Goal: Task Accomplishment & Management: Complete application form

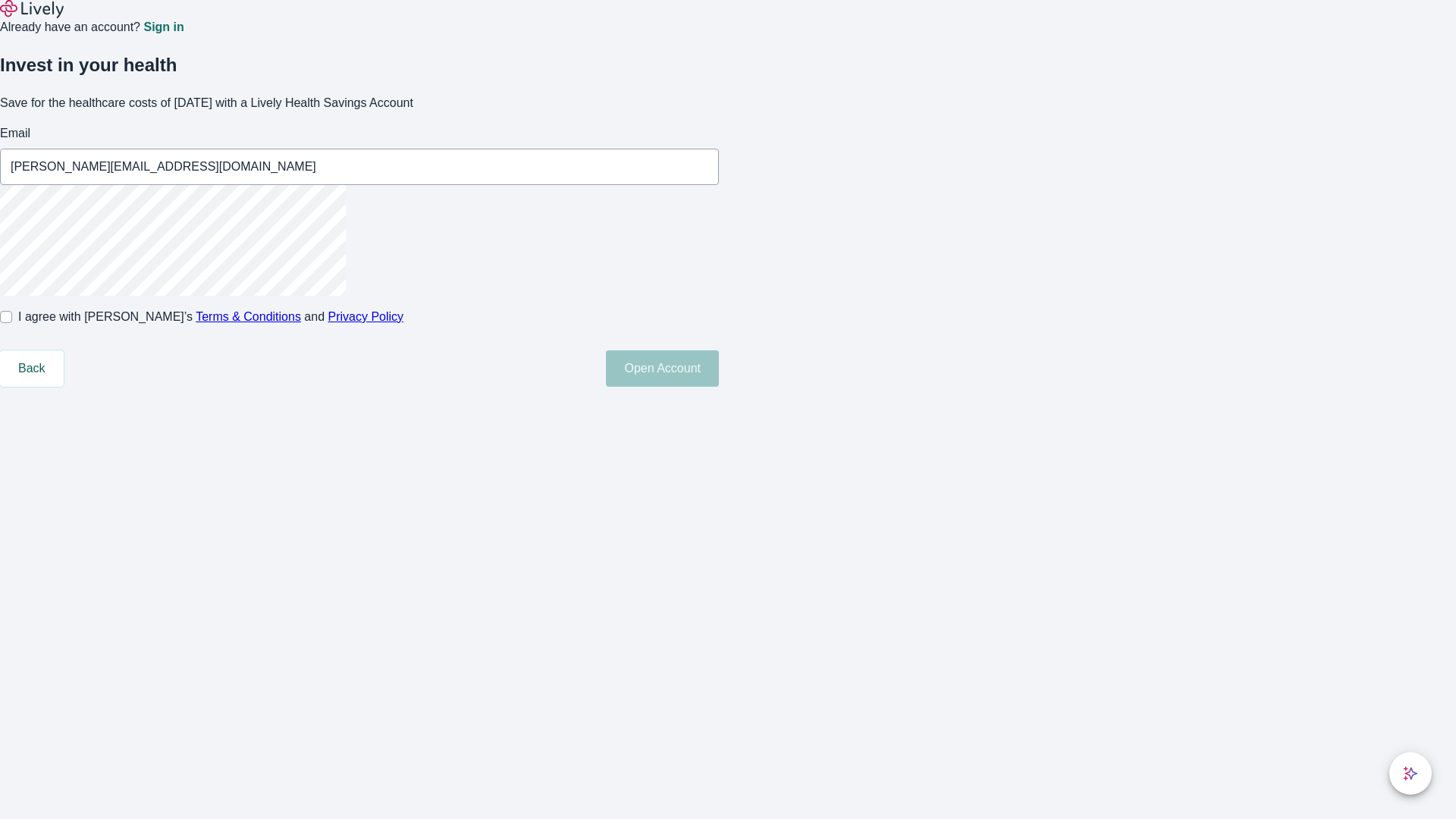
click at [12, 323] on input "I agree with Lively’s Terms & Conditions and Privacy Policy" at bounding box center [6, 317] width 12 height 12
checkbox input "true"
click at [719, 387] on button "Open Account" at bounding box center [662, 369] width 113 height 37
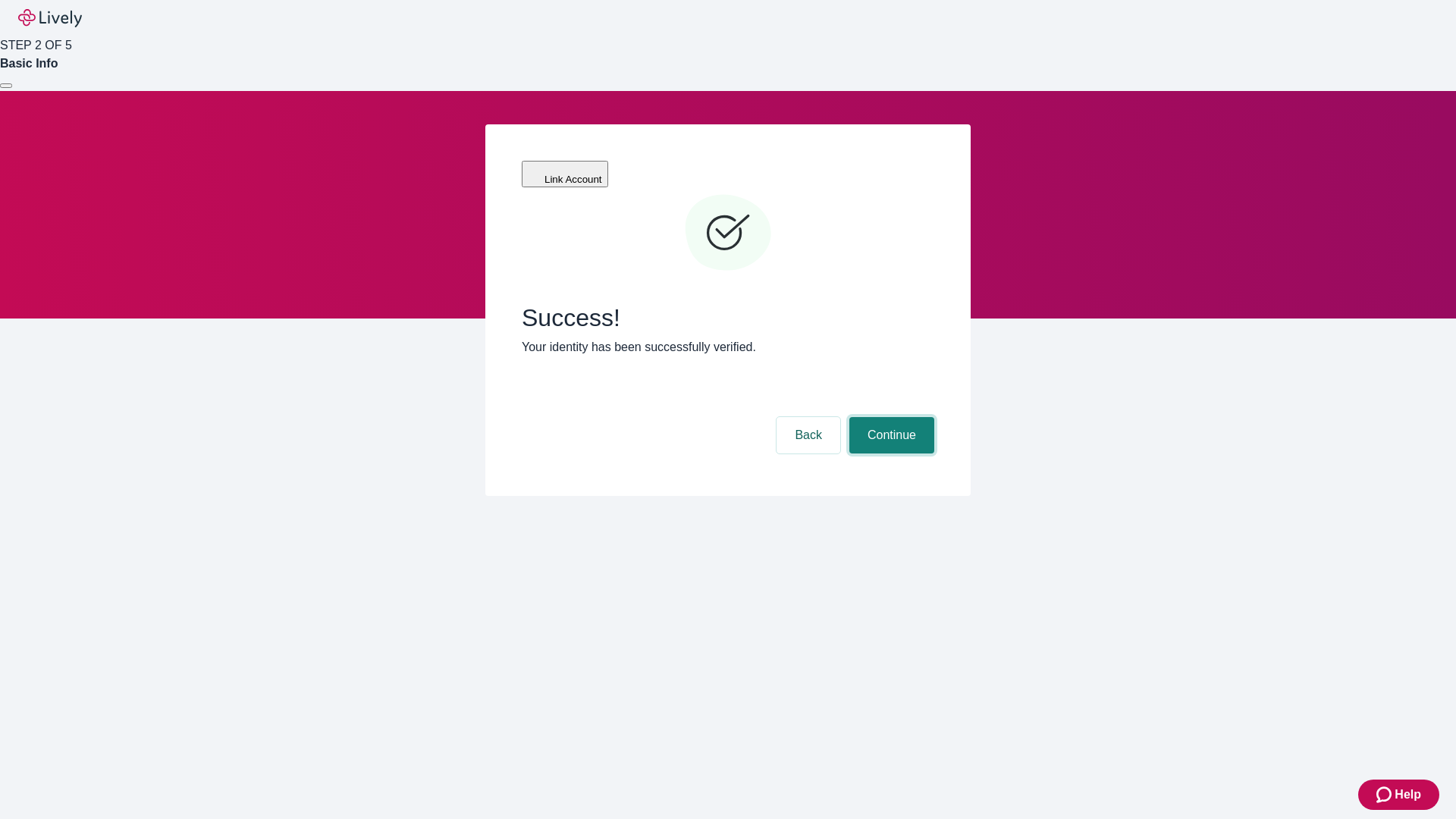
click at [890, 417] on button "Continue" at bounding box center [892, 435] width 85 height 37
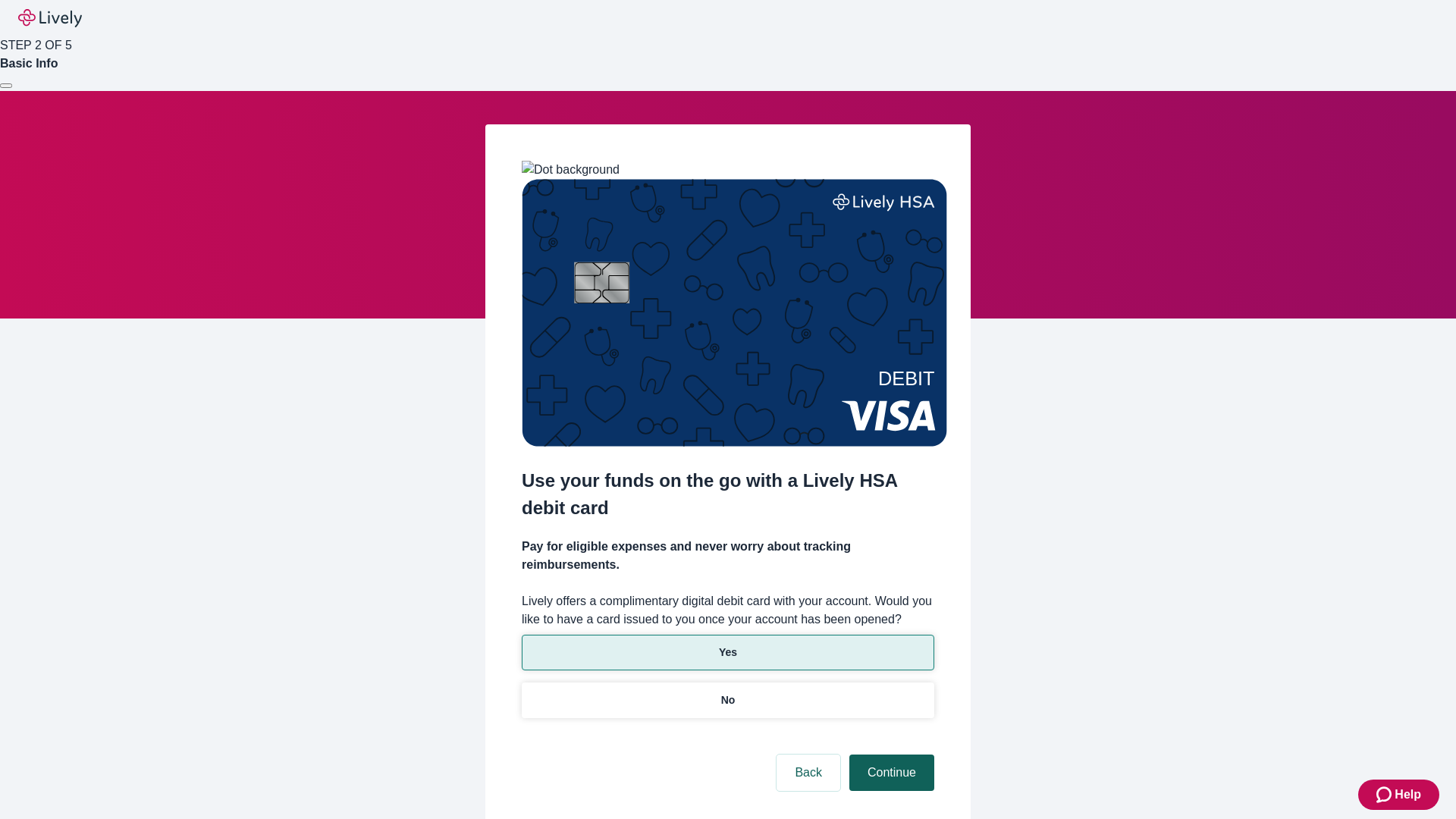
click at [727, 644] on p "Yes" at bounding box center [728, 652] width 18 height 16
click at [890, 755] on button "Continue" at bounding box center [892, 773] width 85 height 37
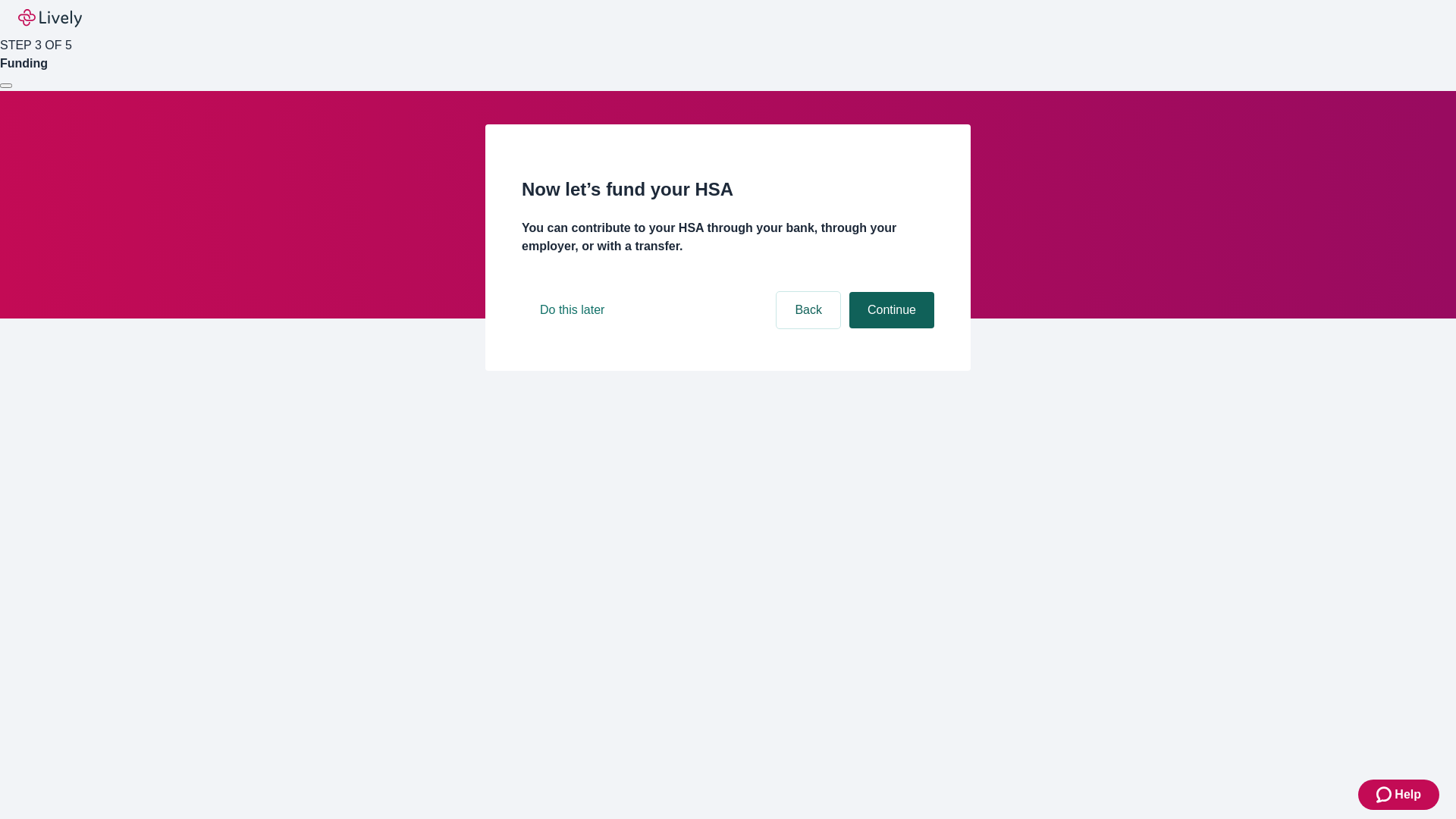
click at [890, 329] on button "Continue" at bounding box center [892, 310] width 85 height 37
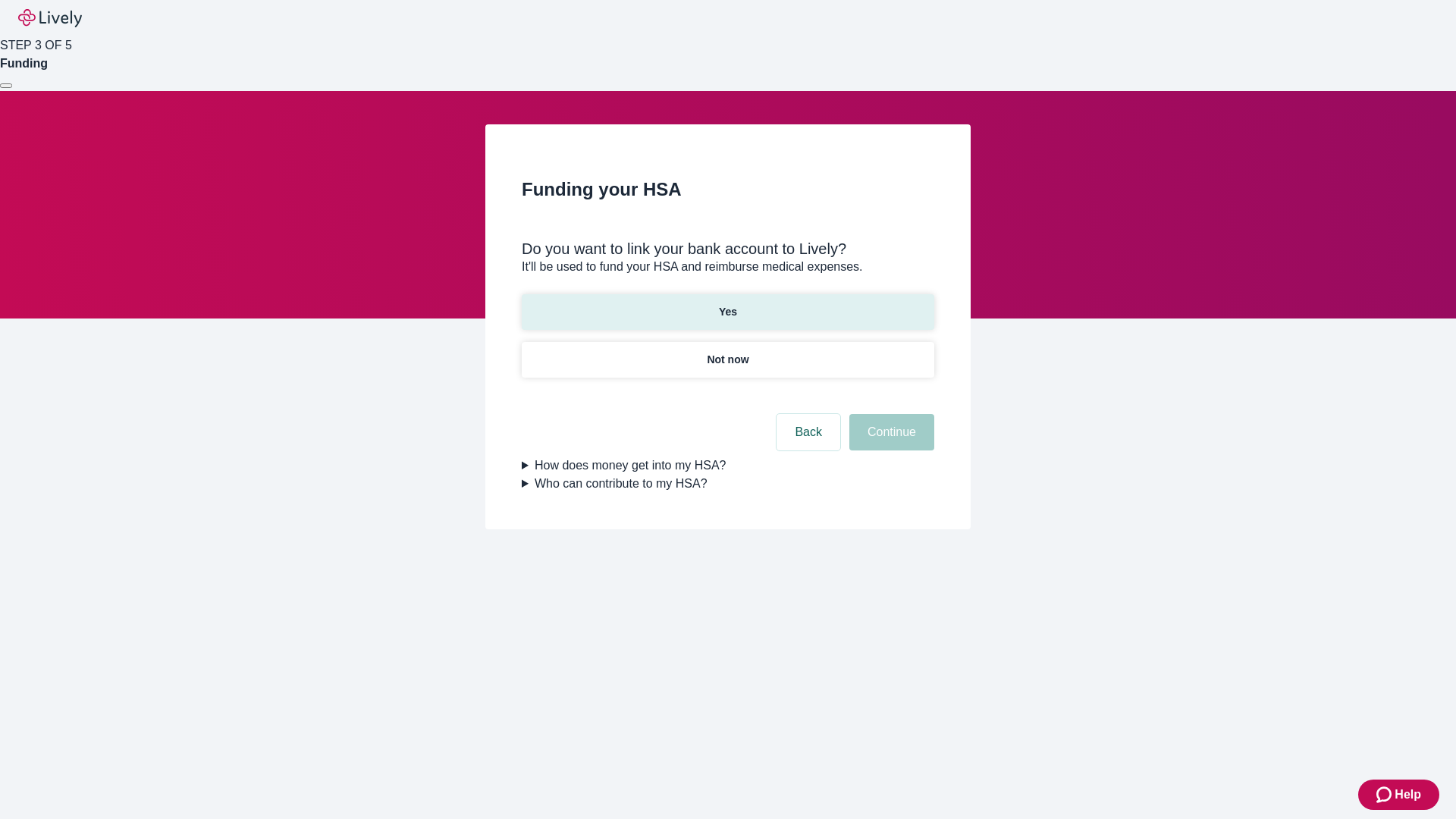
click at [727, 304] on p "Yes" at bounding box center [728, 312] width 18 height 16
click at [890, 414] on button "Continue" at bounding box center [892, 432] width 85 height 37
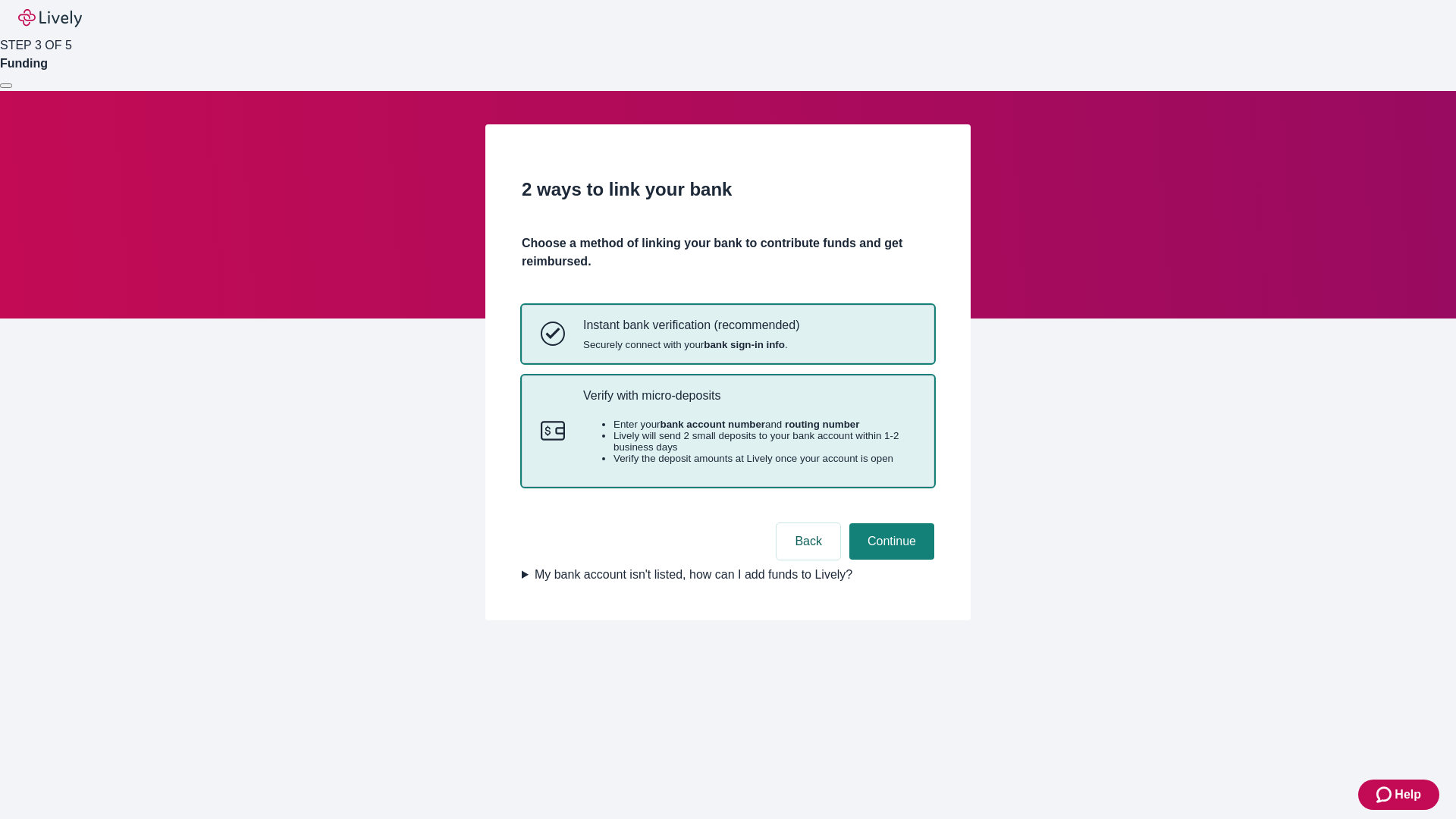
click at [749, 403] on p "Verify with micro-deposits" at bounding box center [749, 395] width 333 height 15
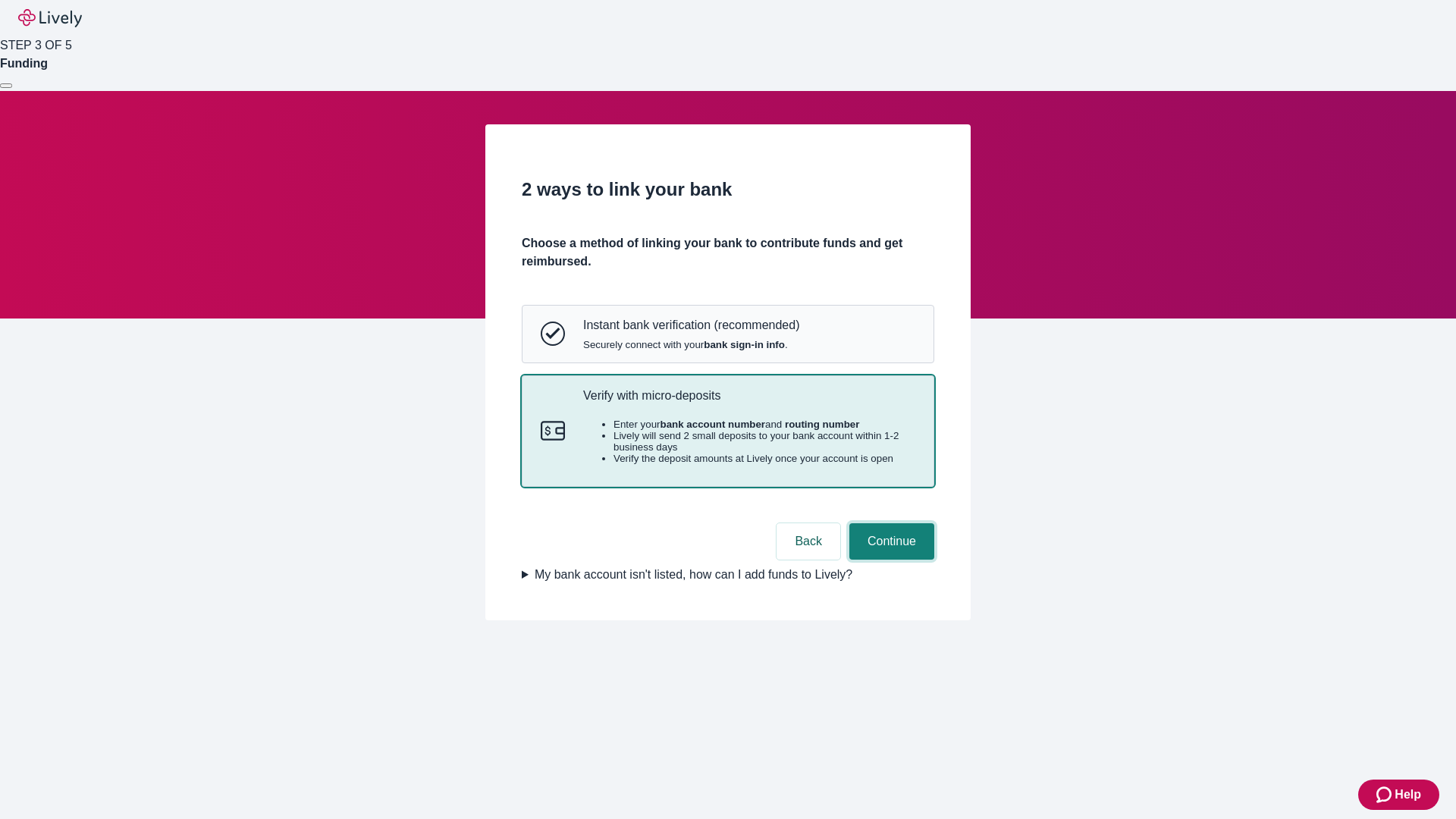
click at [890, 559] on button "Continue" at bounding box center [892, 542] width 85 height 37
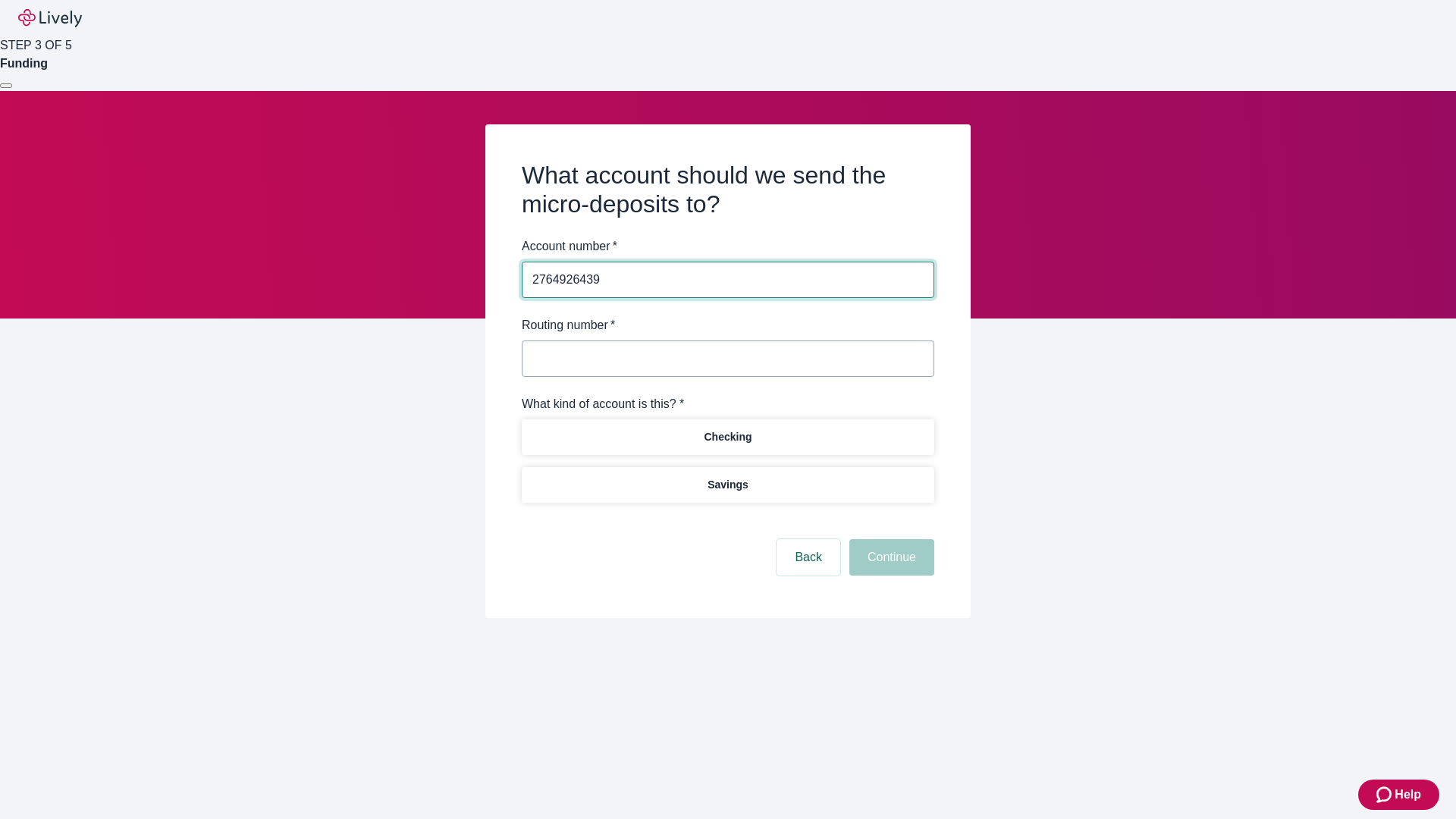
type input "2764926439"
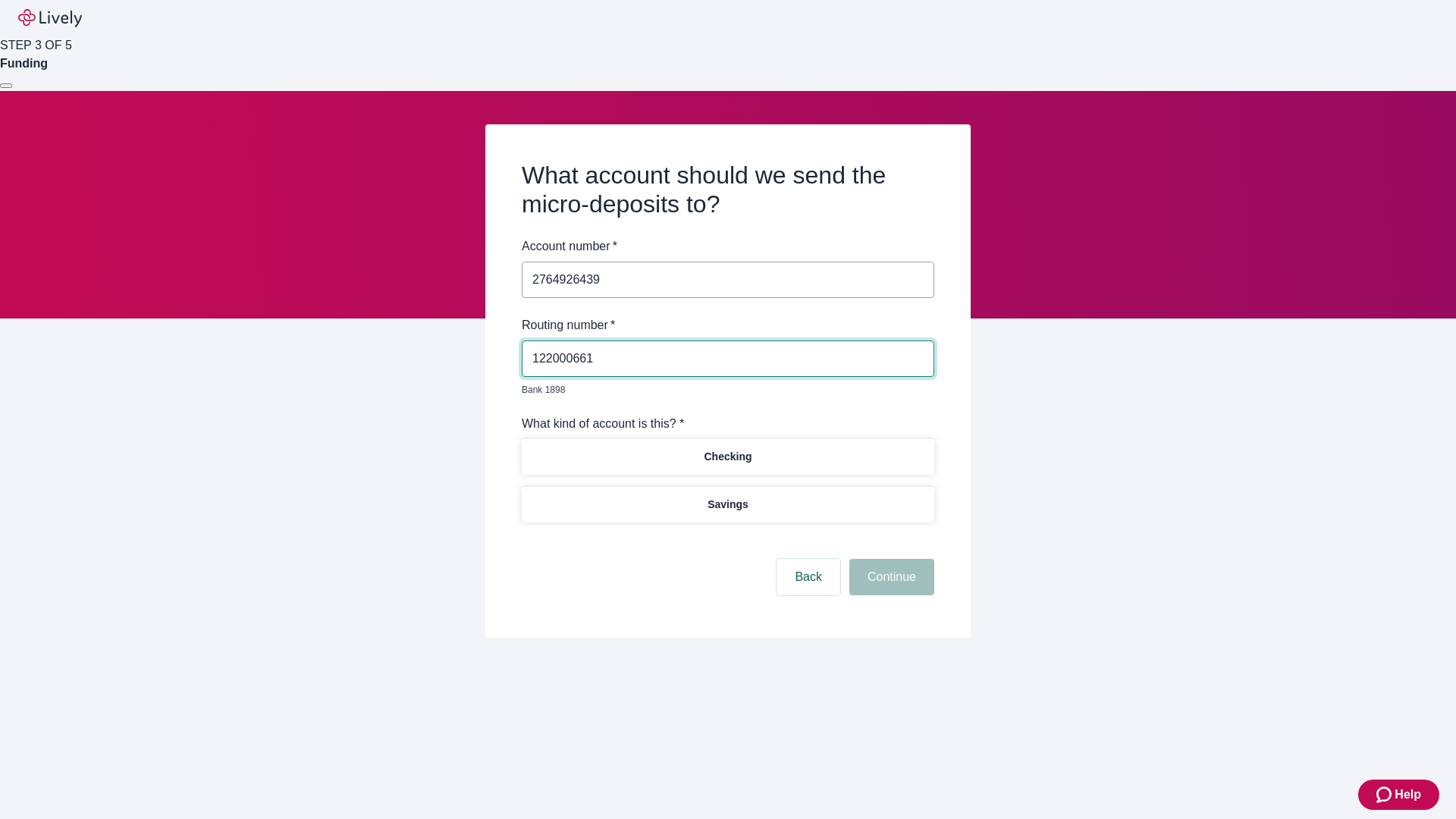
type input "122000661"
click at [727, 449] on p "Checking" at bounding box center [728, 457] width 48 height 16
click at [890, 559] on button "Continue" at bounding box center [892, 577] width 85 height 37
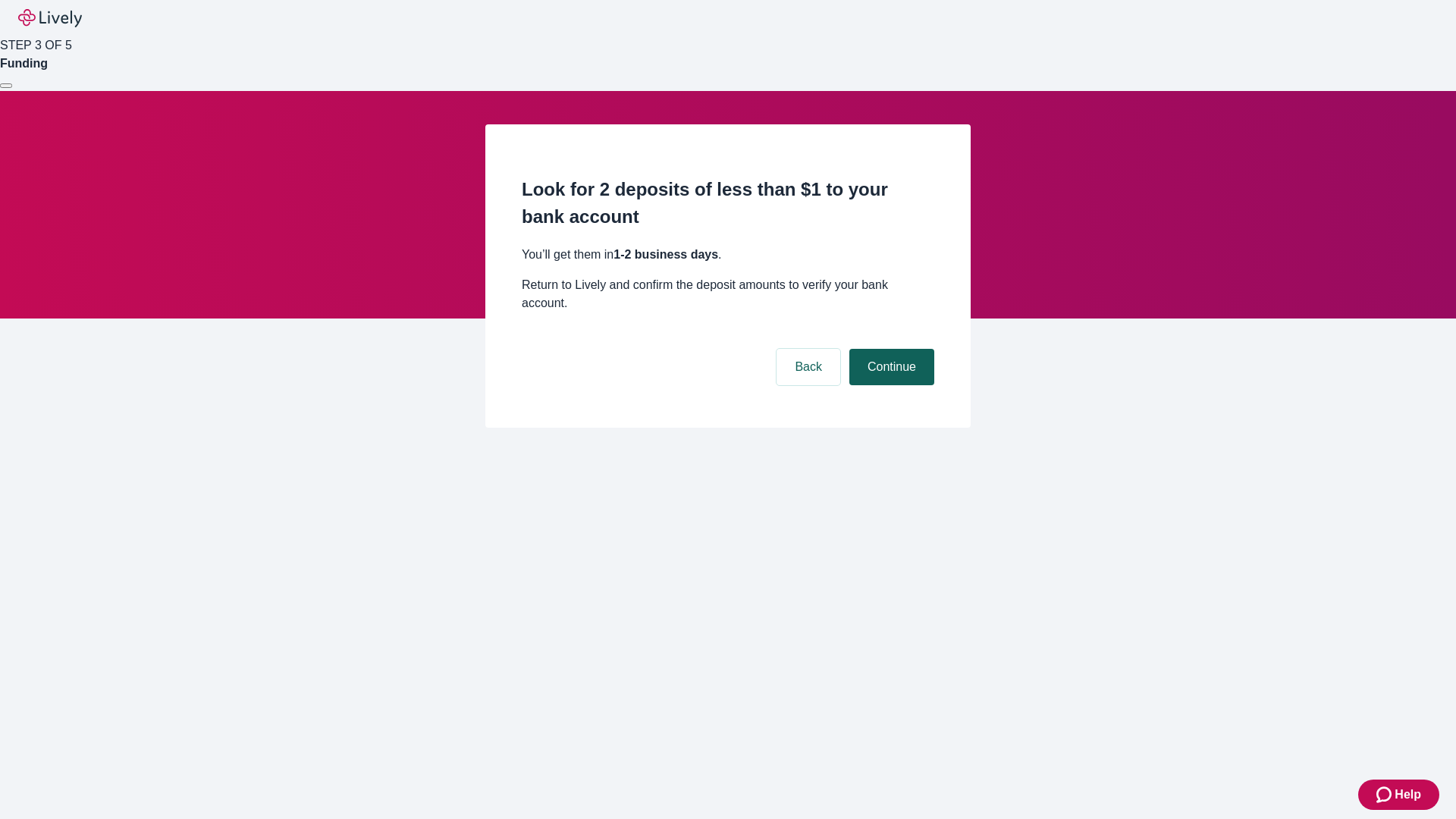
click at [890, 349] on button "Continue" at bounding box center [892, 367] width 85 height 37
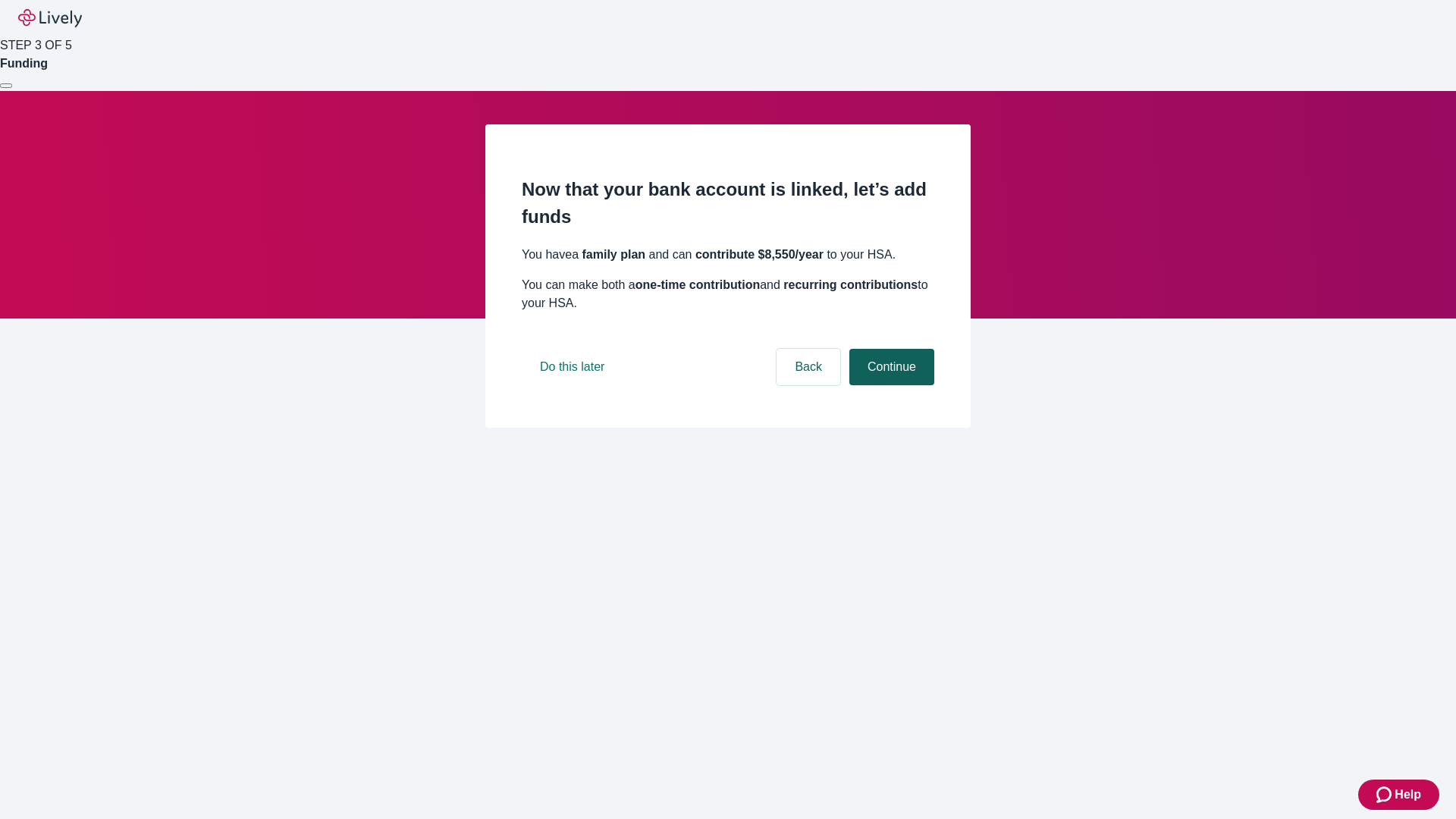
click at [890, 385] on button "Continue" at bounding box center [892, 367] width 85 height 37
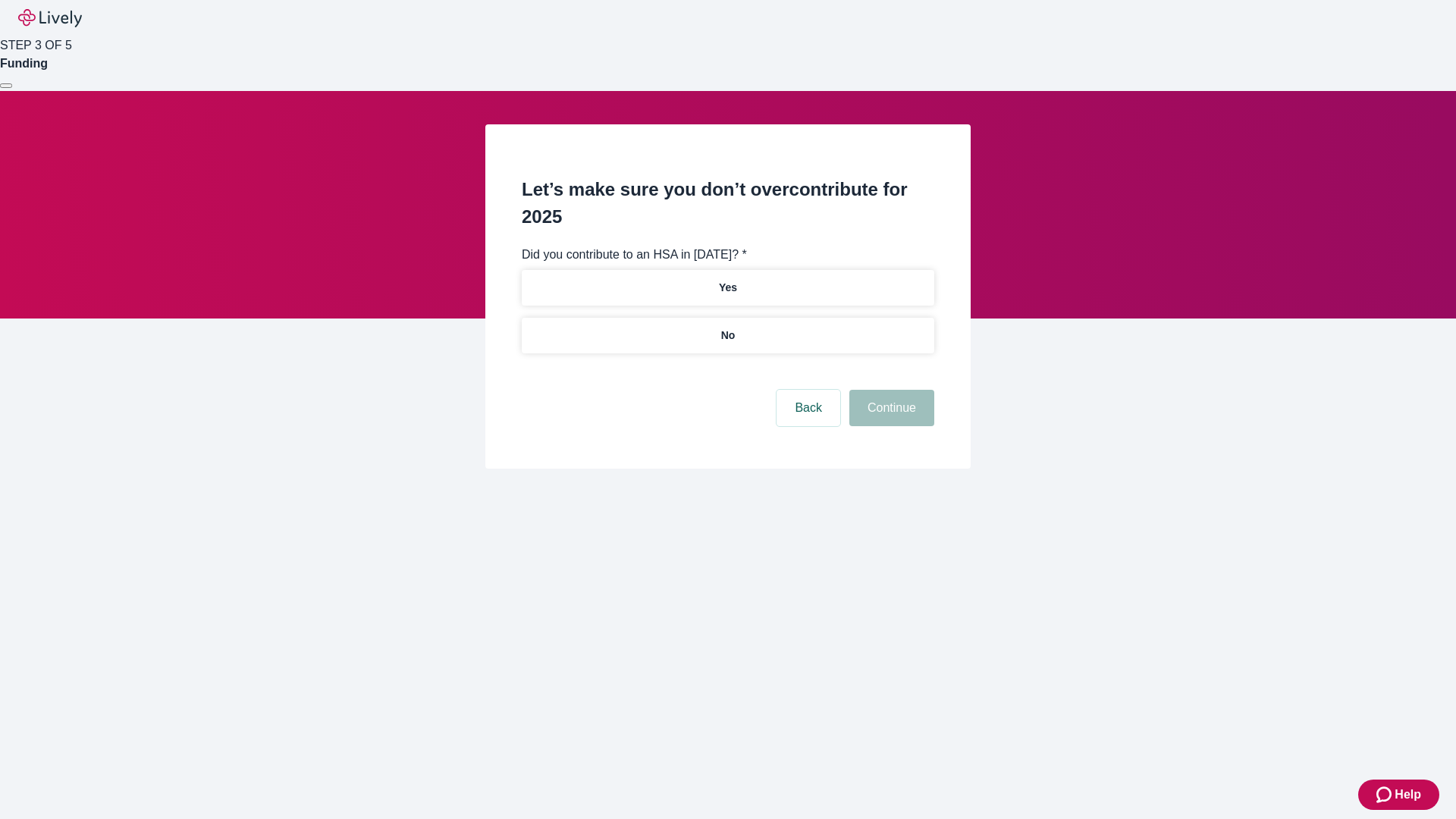
click at [727, 328] on p "No" at bounding box center [728, 336] width 15 height 16
click at [890, 390] on button "Continue" at bounding box center [892, 408] width 85 height 37
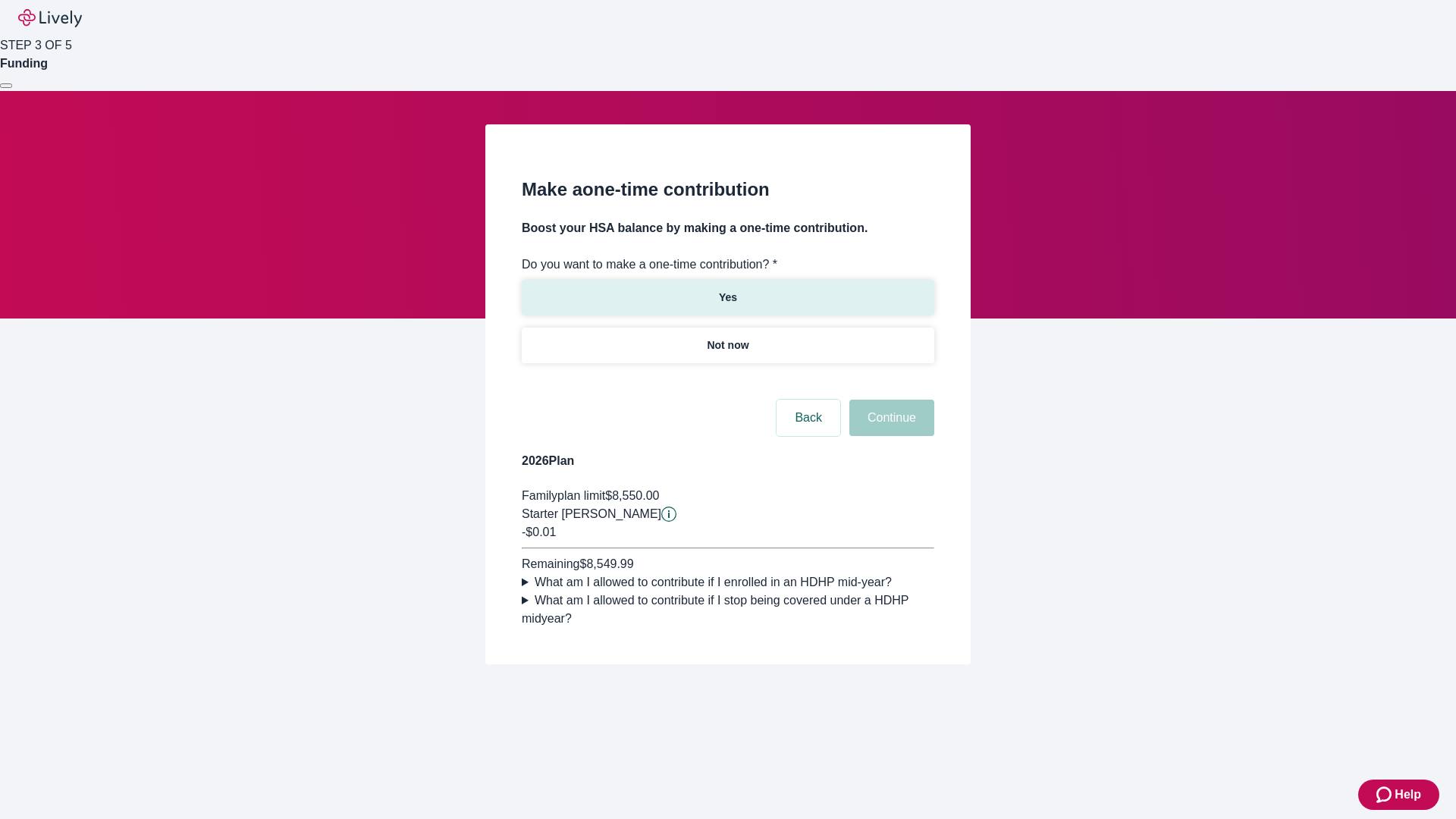
click at [727, 290] on p "Yes" at bounding box center [728, 297] width 18 height 16
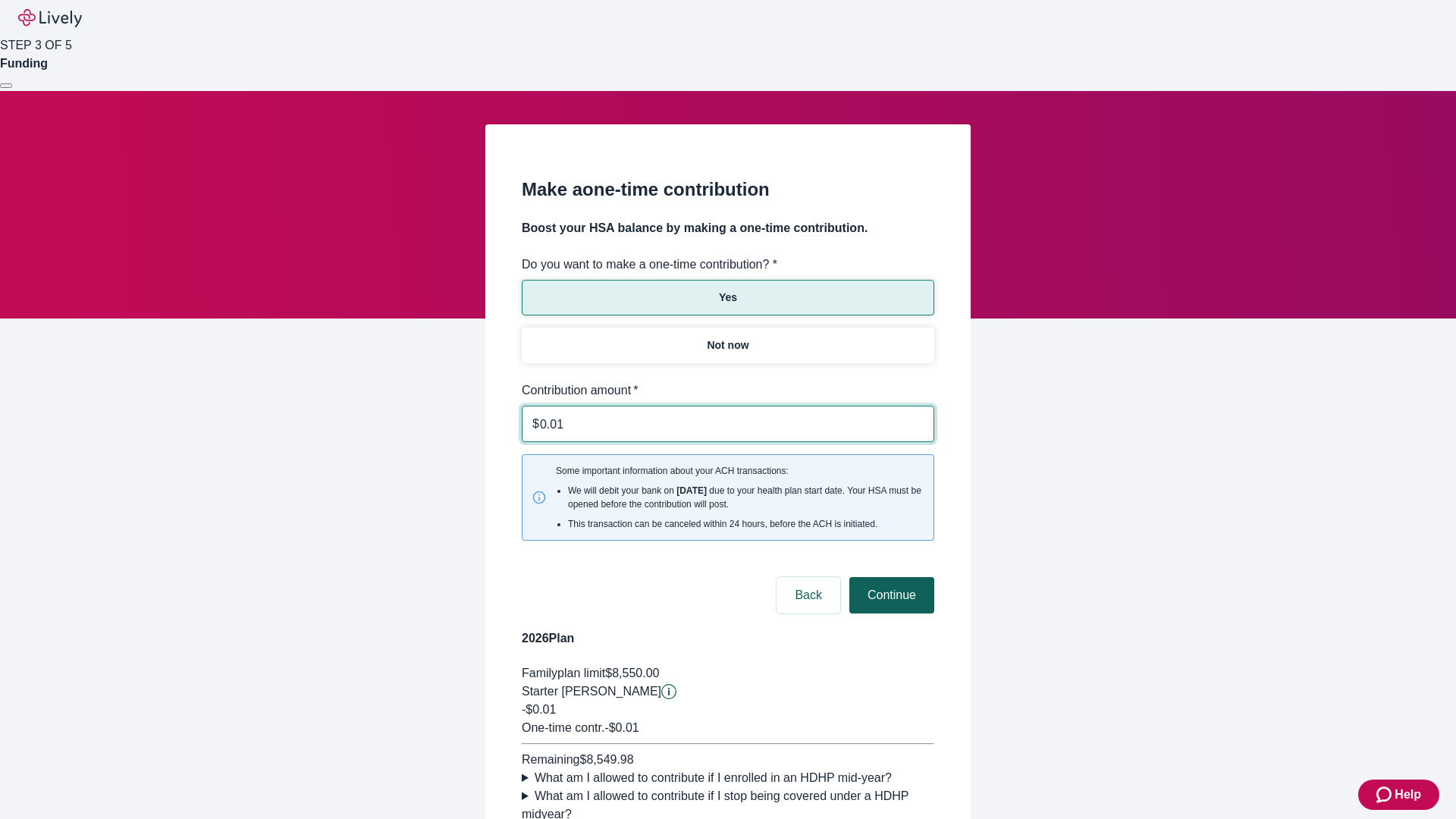
type input "0.01"
click at [890, 577] on button "Continue" at bounding box center [892, 595] width 85 height 37
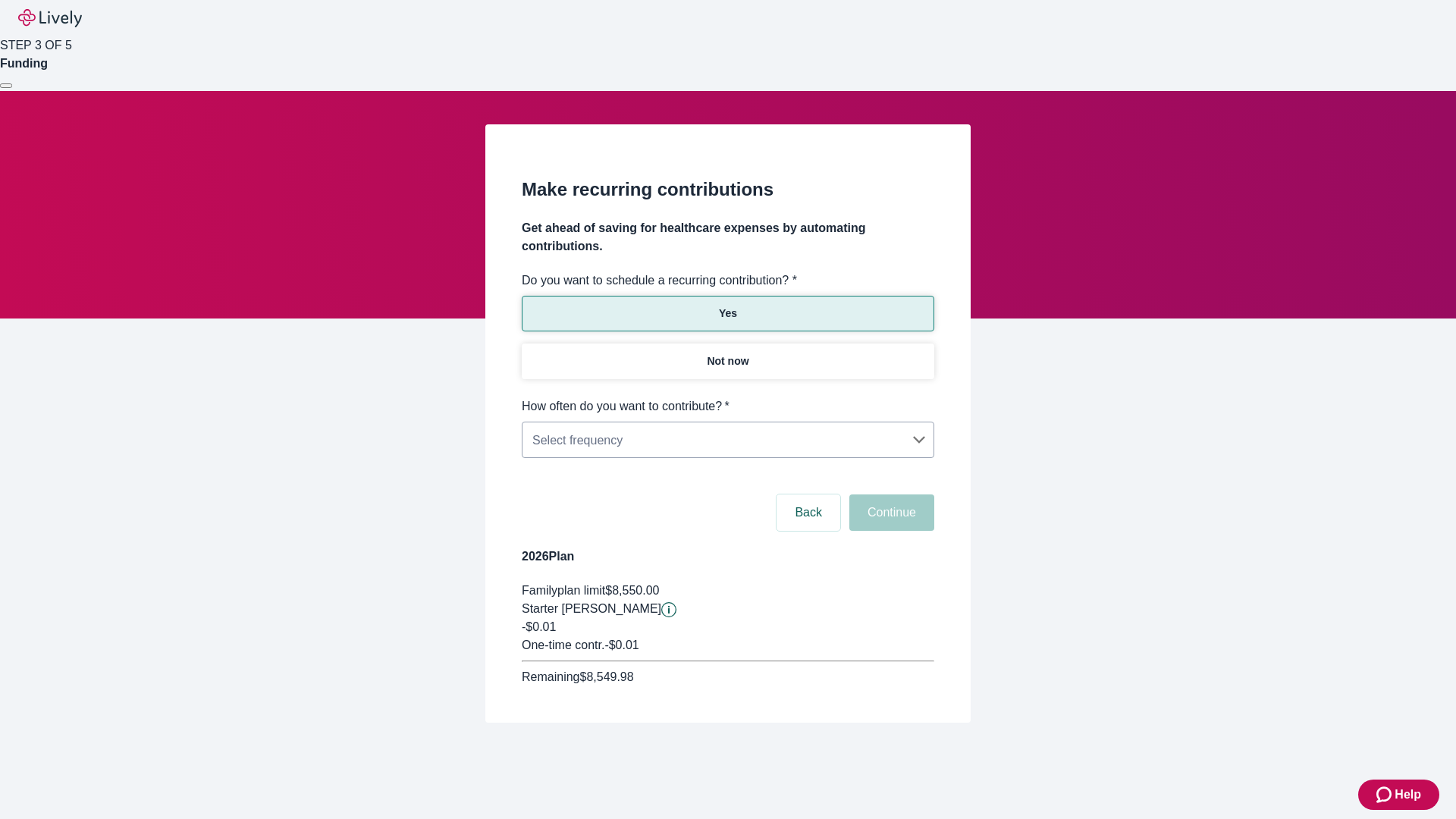
click at [727, 398] on body "Help STEP 3 OF 5 Funding Make recurring contributions Get ahead of saving for h…" at bounding box center [728, 398] width 1456 height 795
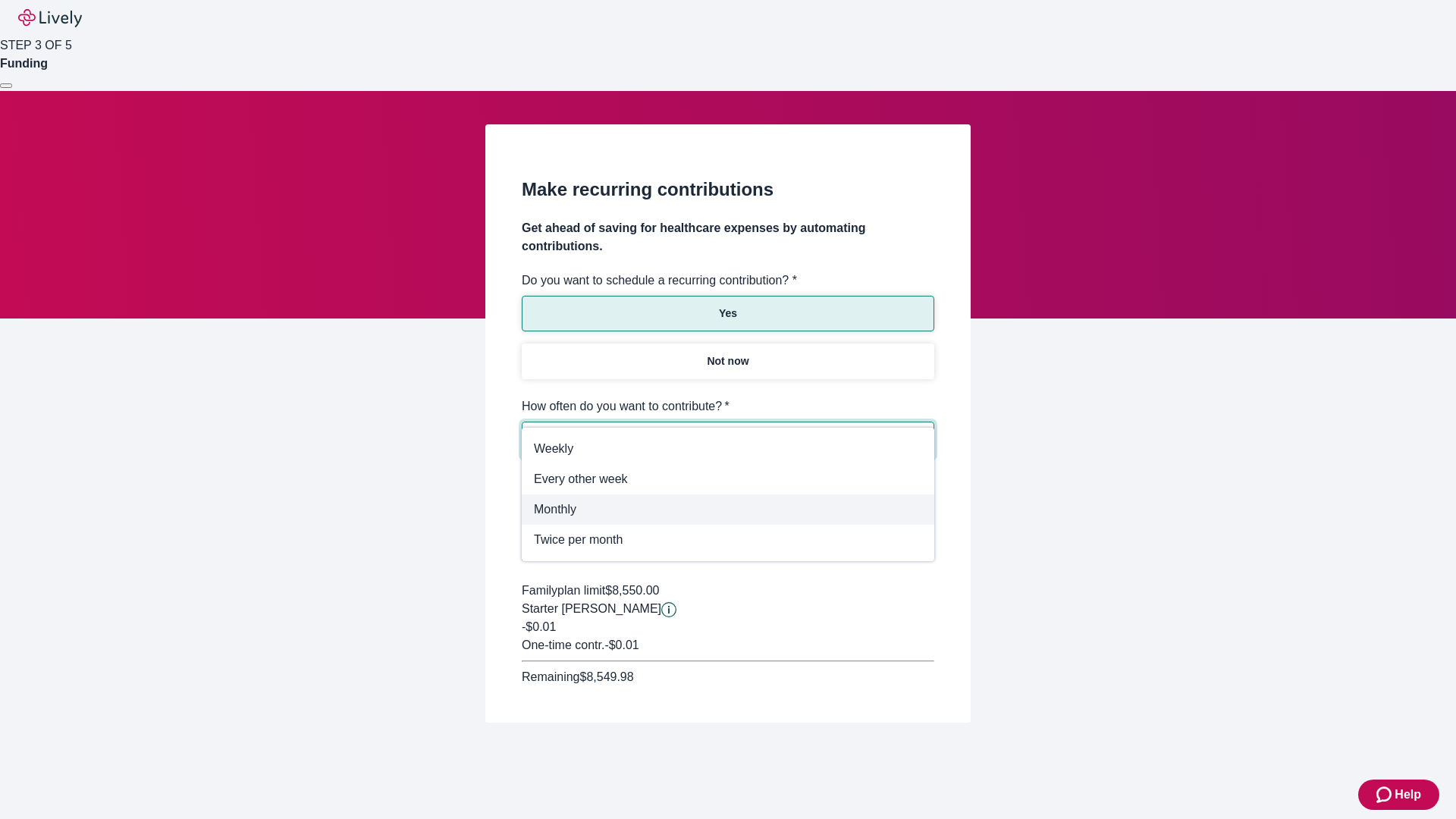
click at [728, 509] on span "Monthly" at bounding box center [728, 509] width 389 height 18
type input "Monthly"
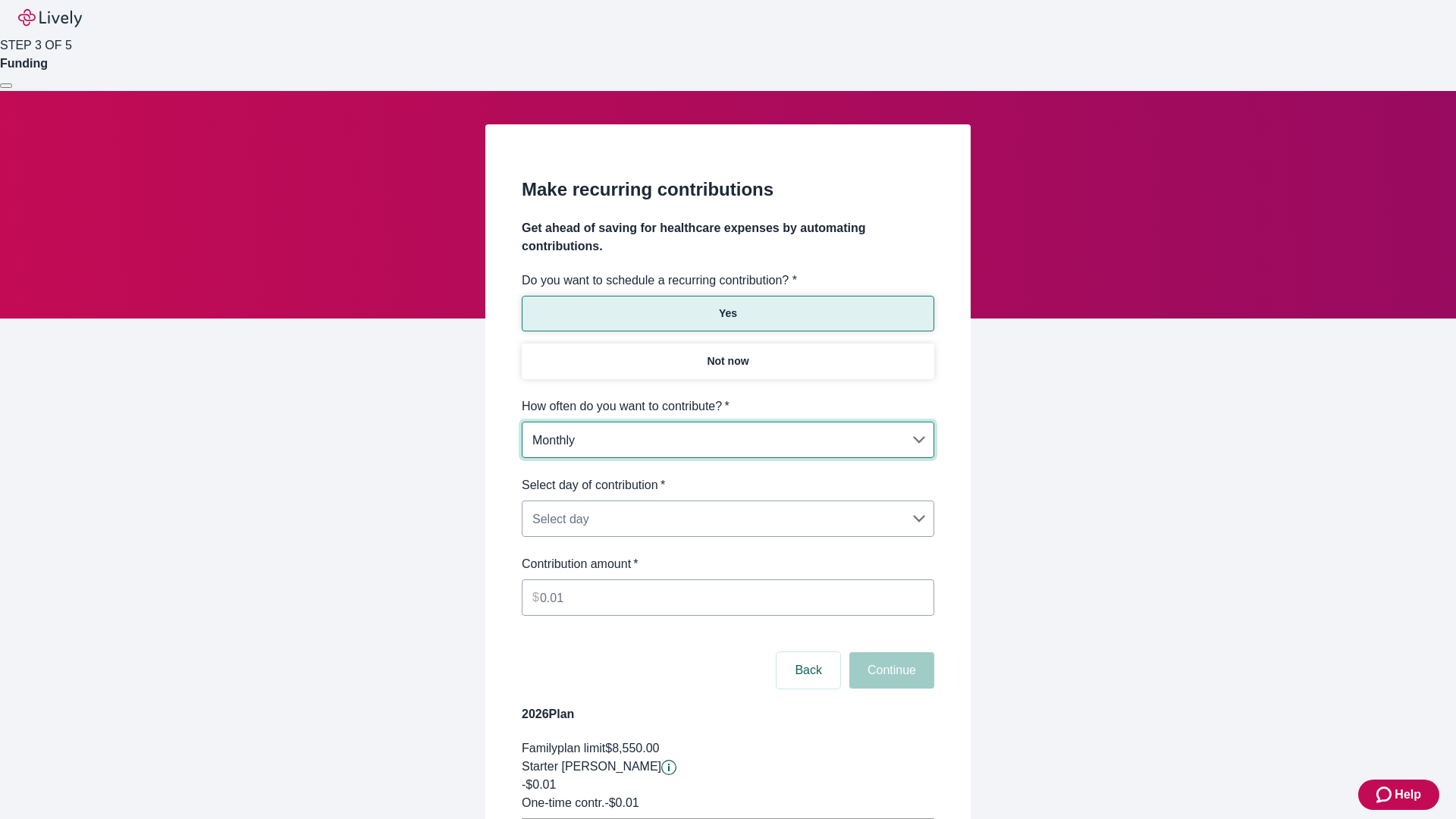
click at [727, 477] on body "Help STEP 3 OF 5 Funding Make recurring contributions Get ahead of saving for h…" at bounding box center [728, 477] width 1456 height 953
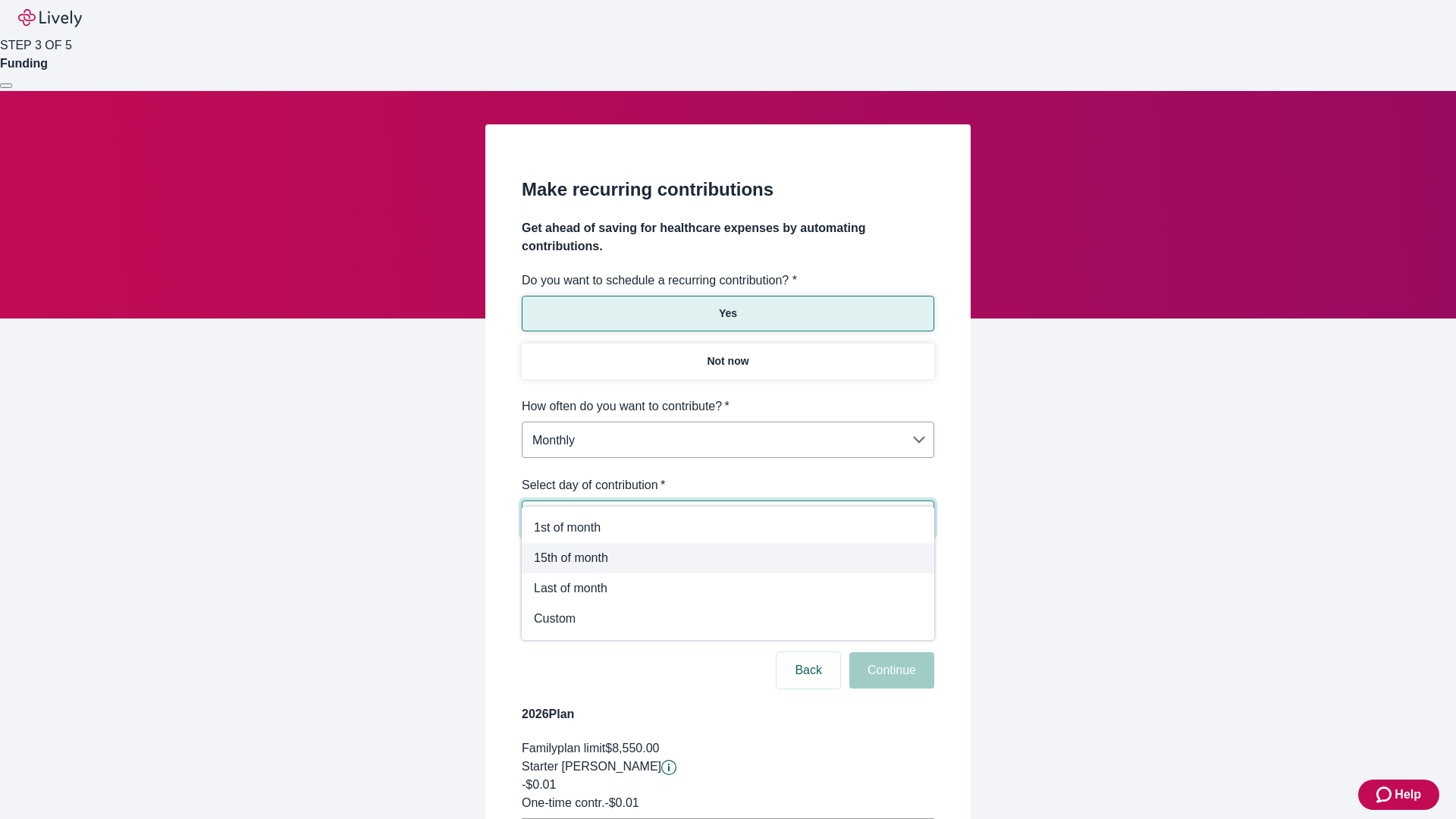
click at [728, 558] on span "15th of month" at bounding box center [728, 559] width 389 height 18
type input "Monthly15th"
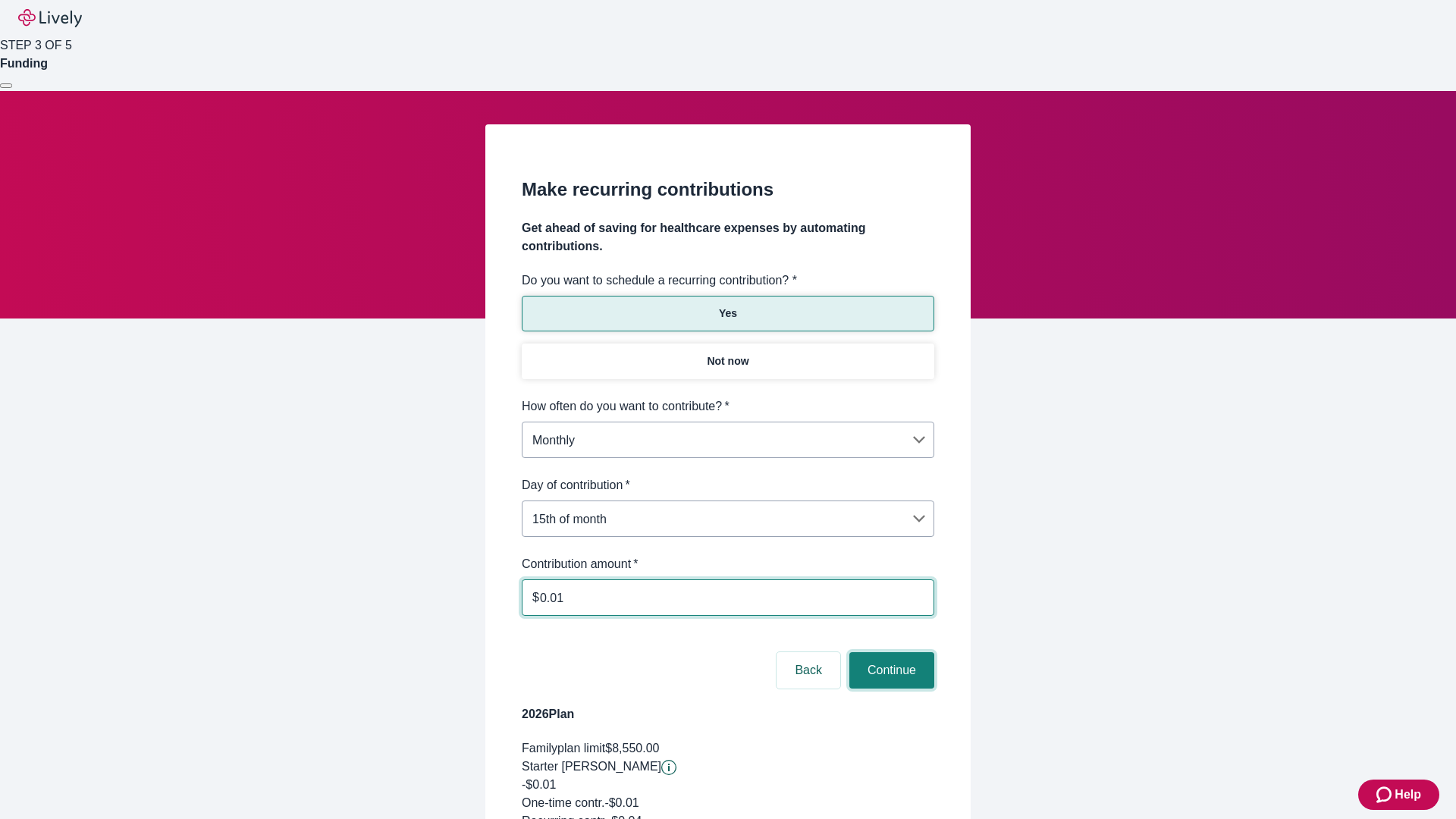
click at [890, 652] on button "Continue" at bounding box center [892, 670] width 85 height 37
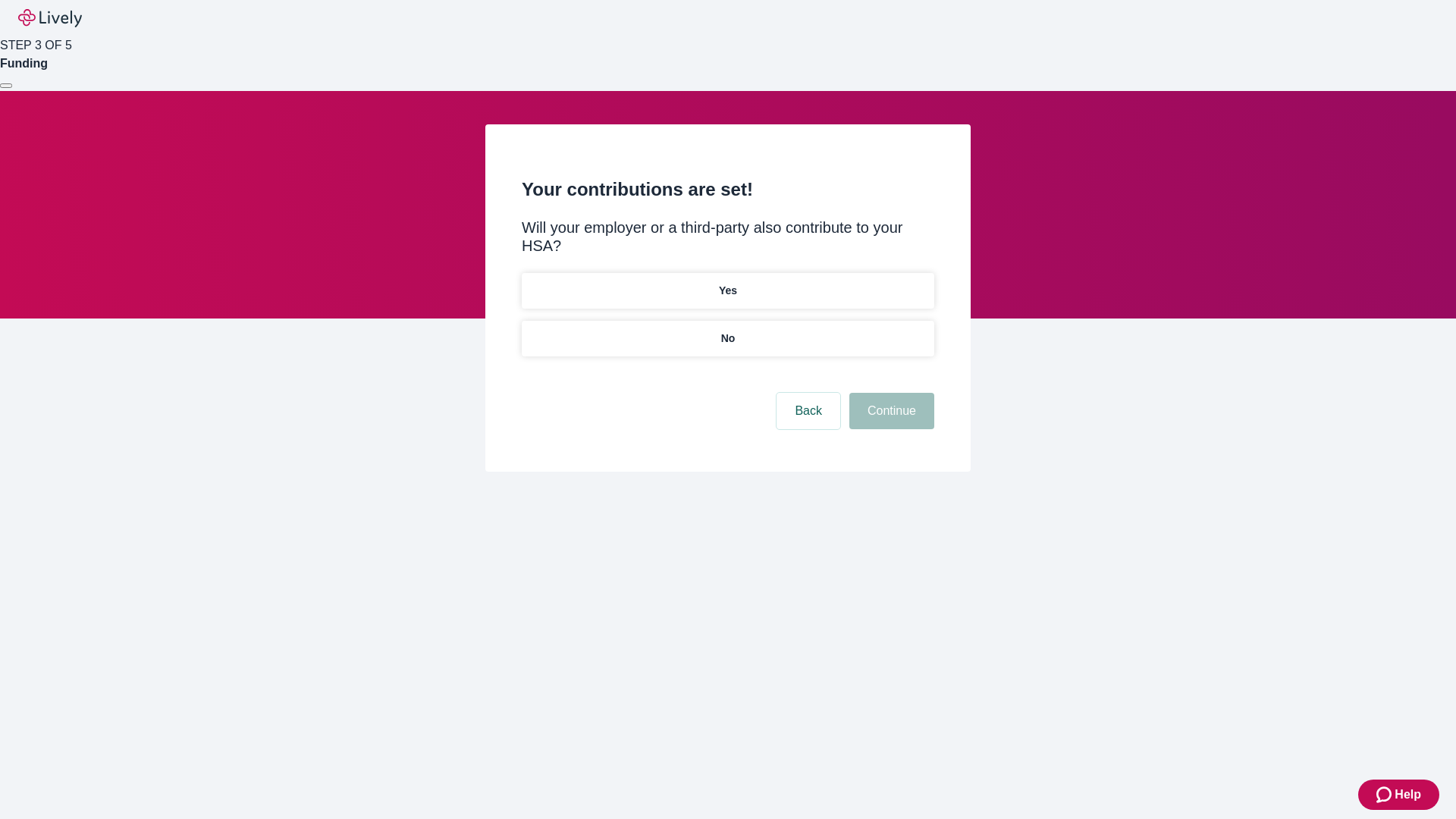
click at [727, 283] on p "Yes" at bounding box center [728, 290] width 18 height 16
click at [890, 393] on button "Continue" at bounding box center [892, 411] width 85 height 37
